Goal: Information Seeking & Learning: Learn about a topic

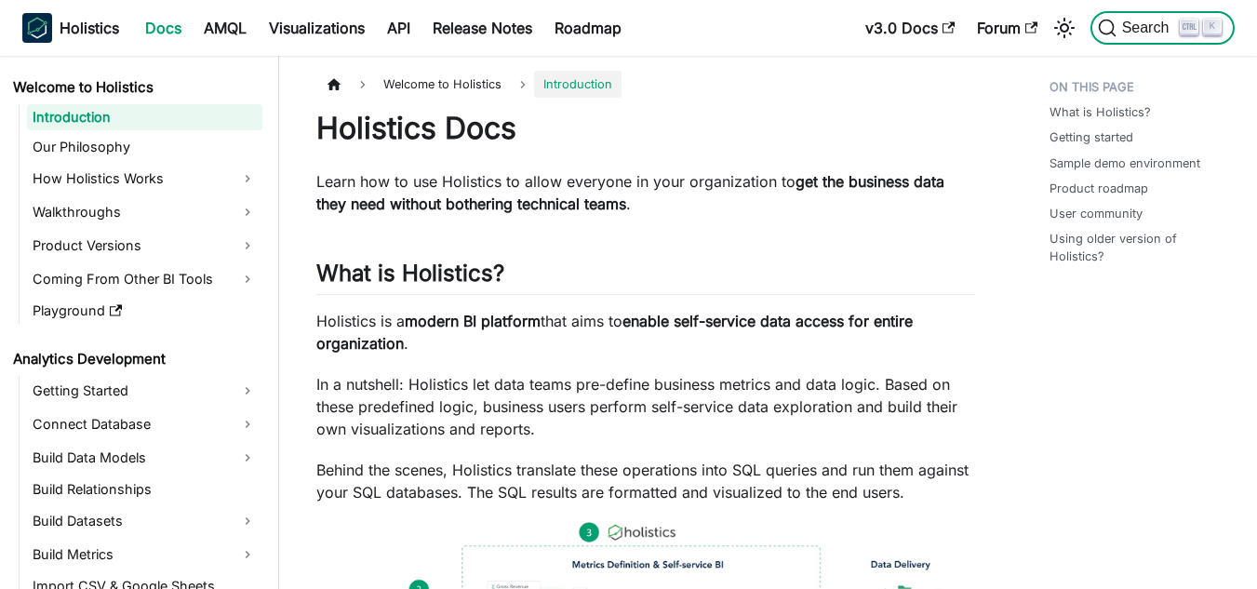
click at [1159, 33] on span "Search" at bounding box center [1149, 28] width 64 height 17
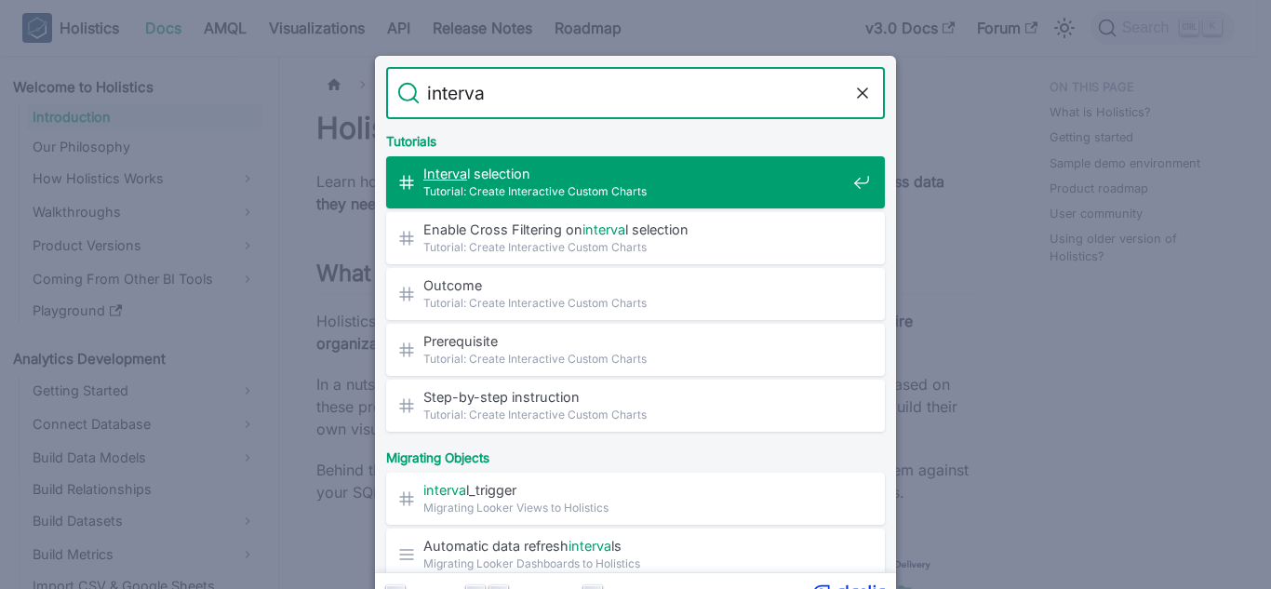
type input "interval"
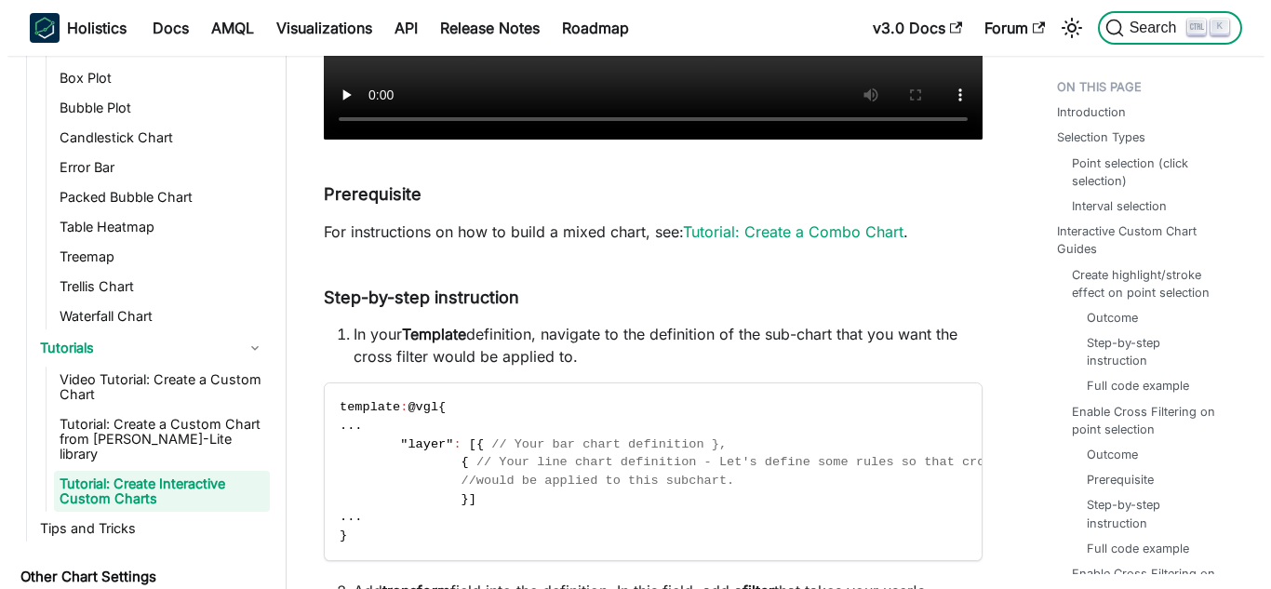
scroll to position [9197, 0]
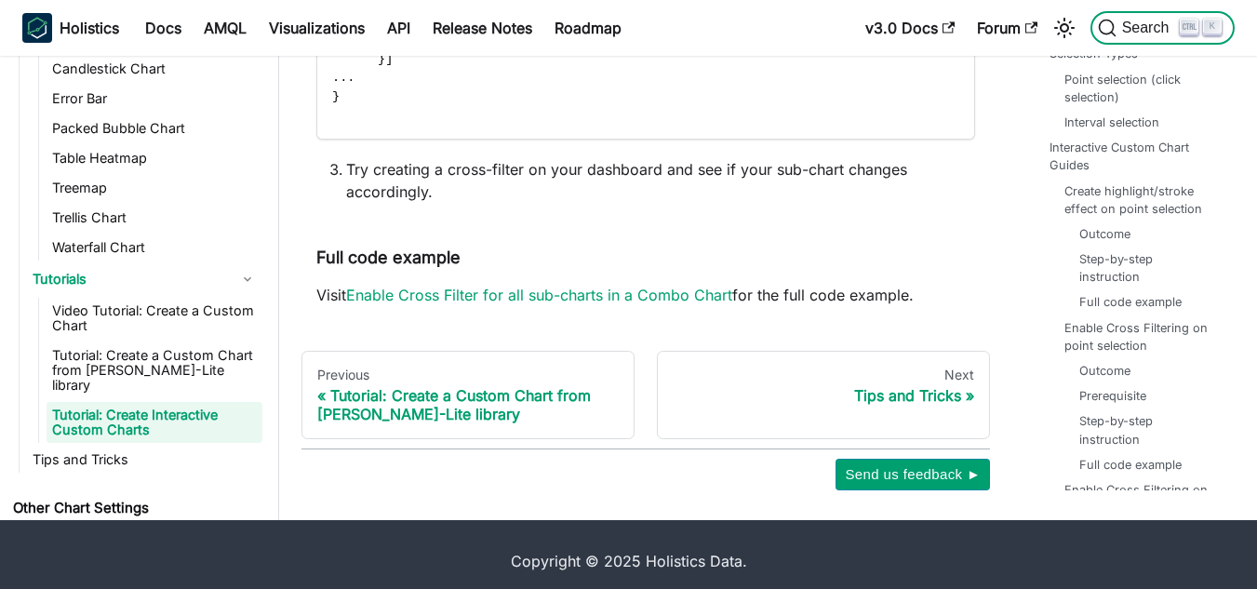
click at [1138, 29] on span "Search" at bounding box center [1149, 28] width 64 height 17
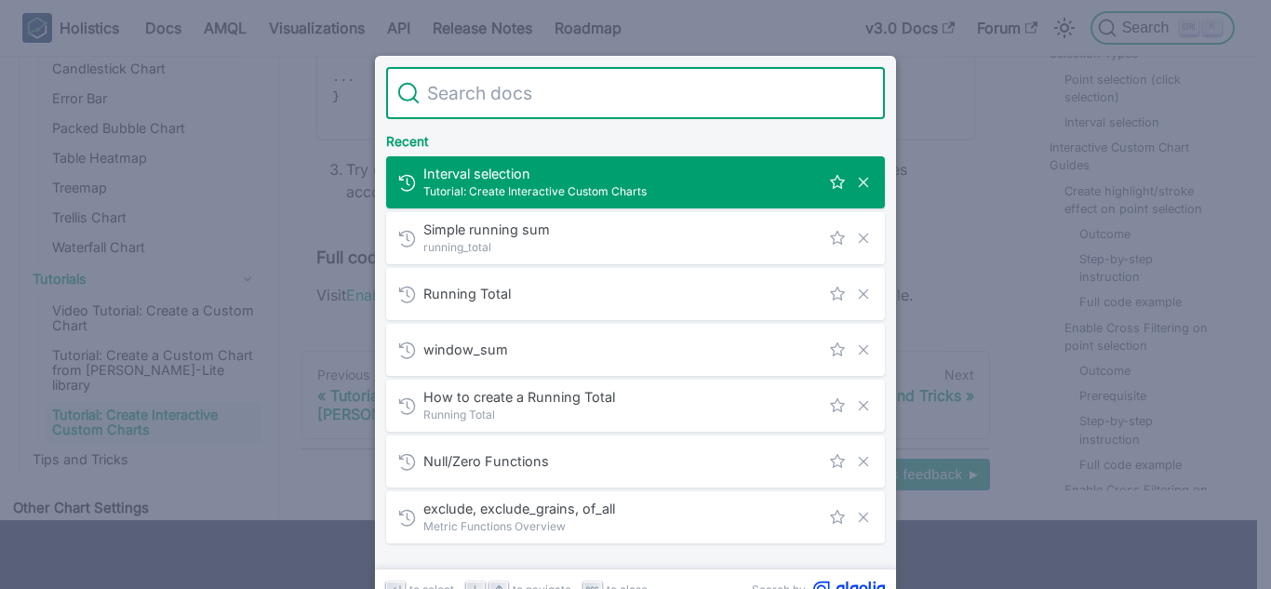
type input "n"
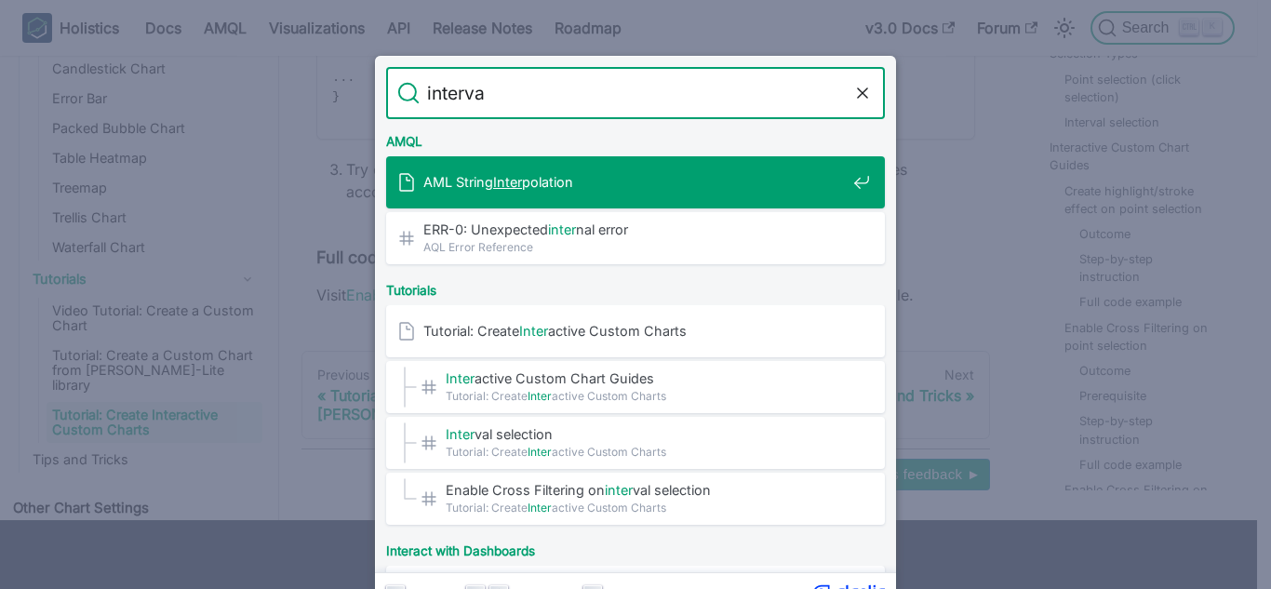
type input "interval"
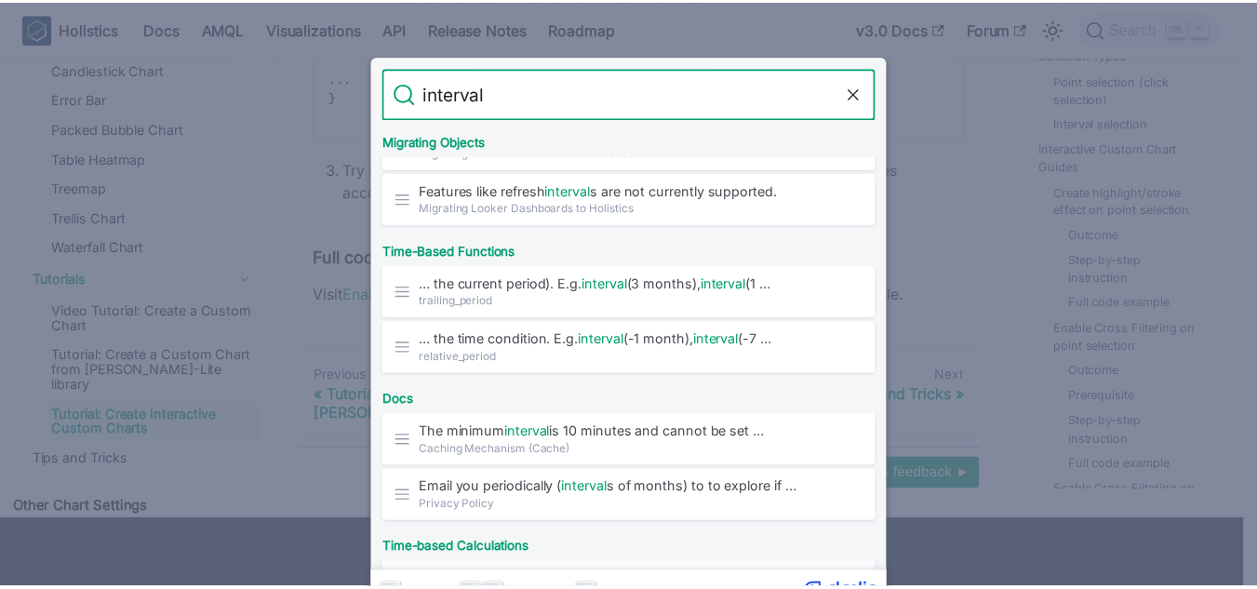
scroll to position [413, 0]
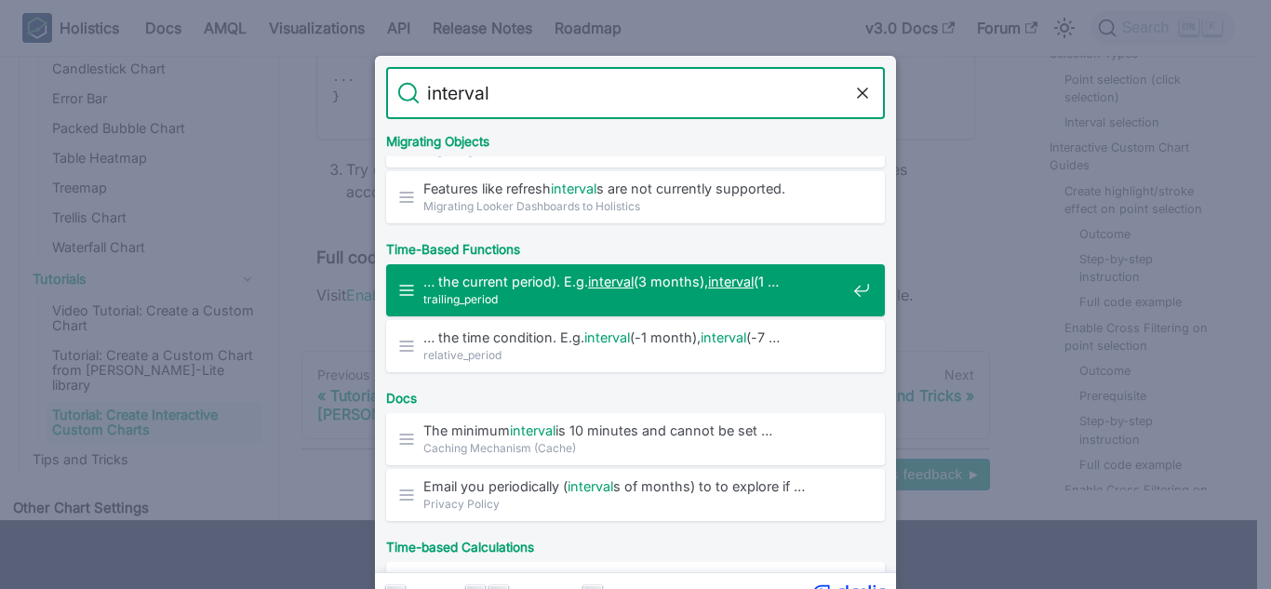
click at [672, 277] on span "… the current period). E.g. interval (3 months), interval (1 …" at bounding box center [634, 282] width 423 height 18
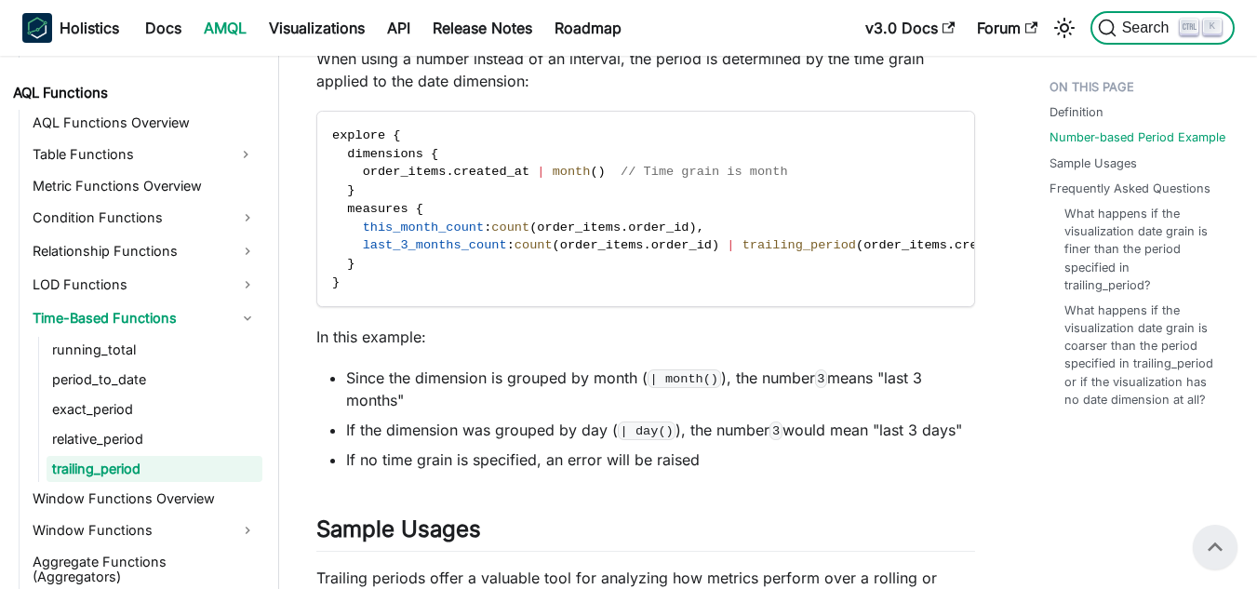
scroll to position [1109, 0]
